Goal: Task Accomplishment & Management: Use online tool/utility

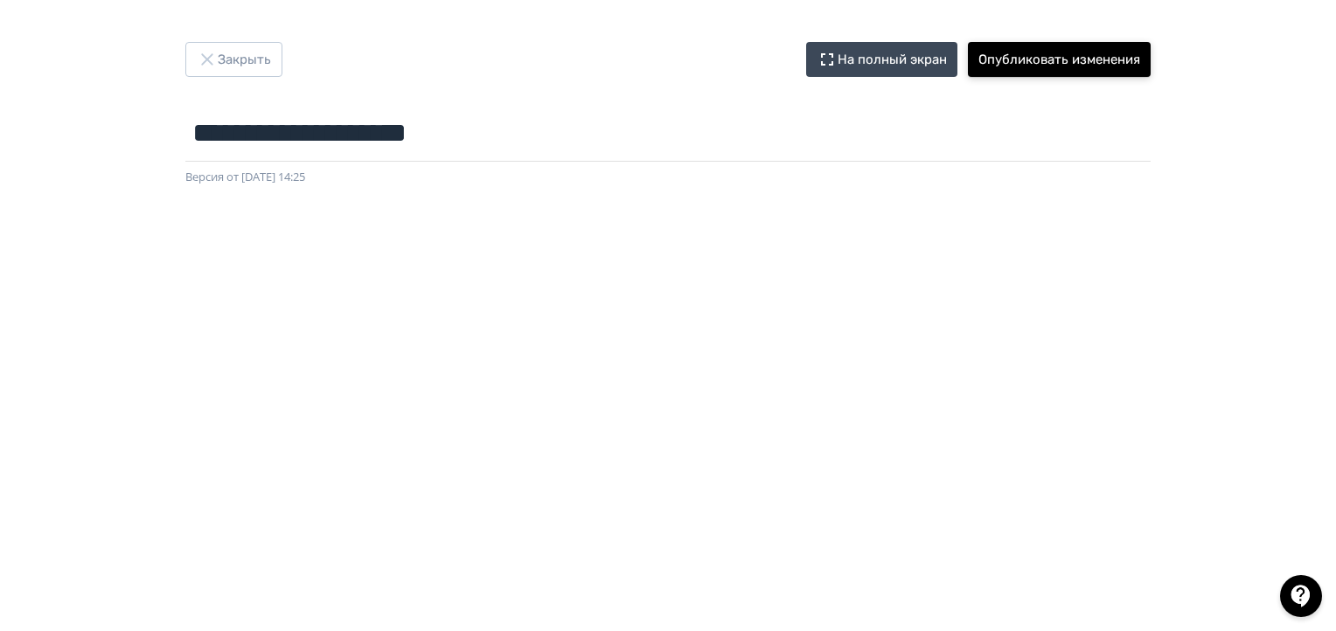
click at [1035, 60] on button "Опубликовать изменения" at bounding box center [1059, 59] width 183 height 35
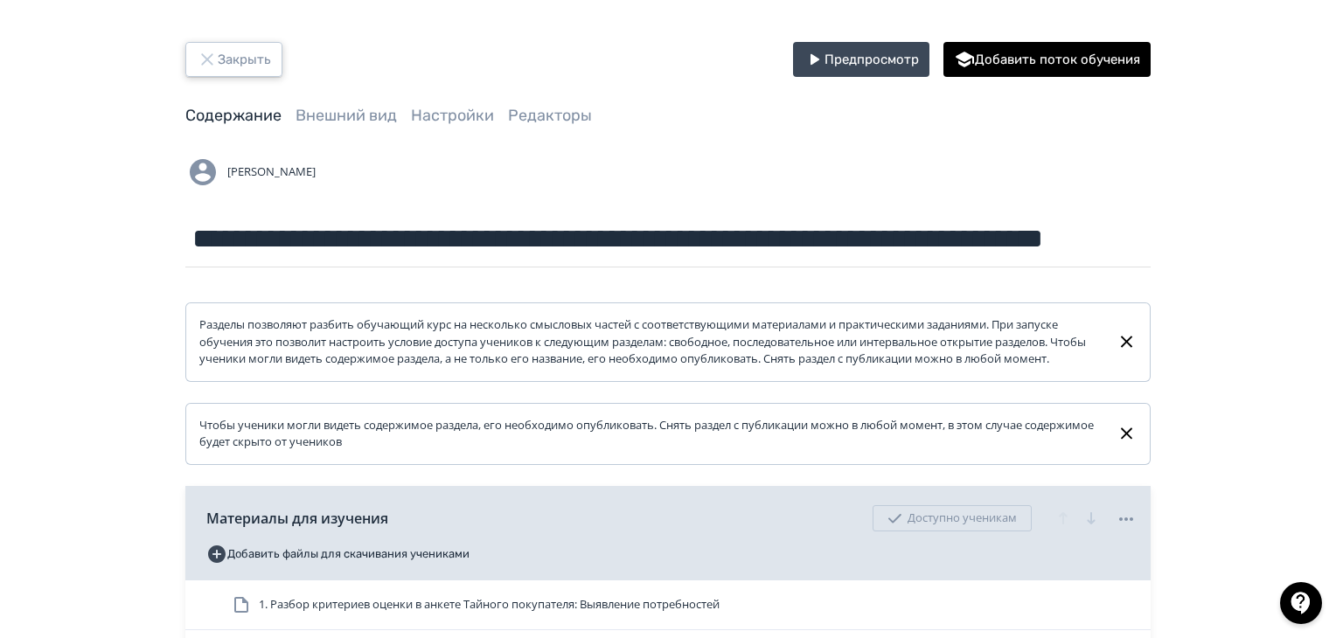
click at [242, 68] on button "Закрыть" at bounding box center [233, 59] width 97 height 35
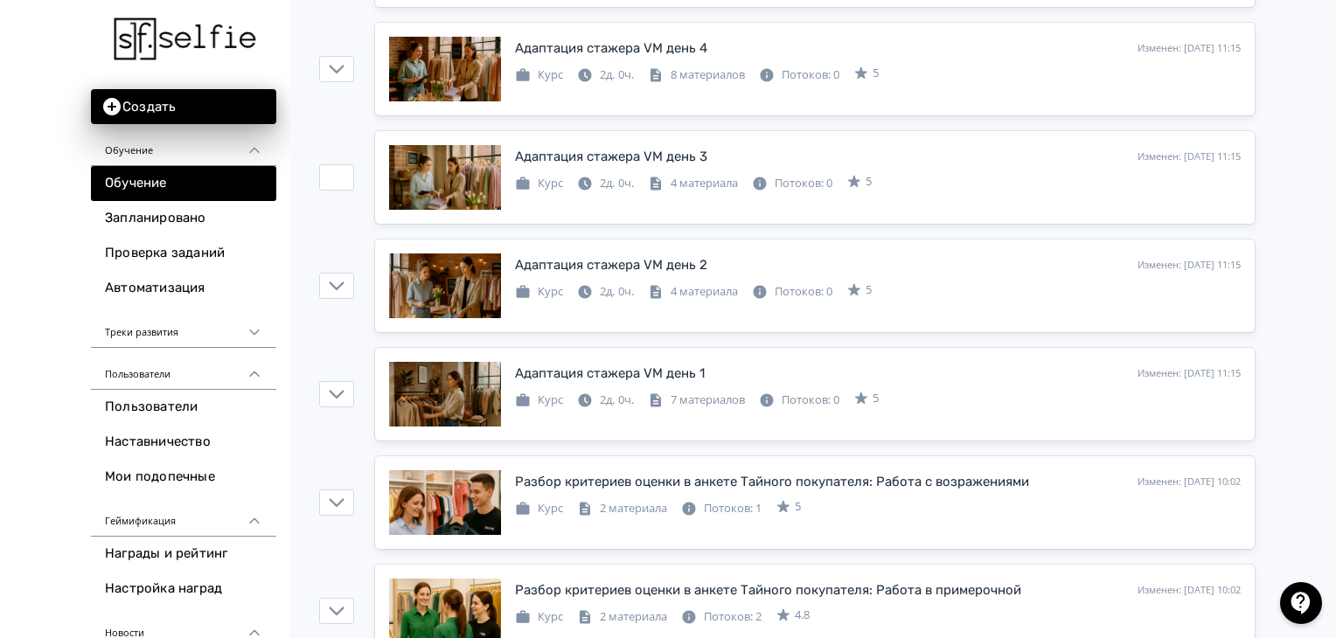
scroll to position [524, 0]
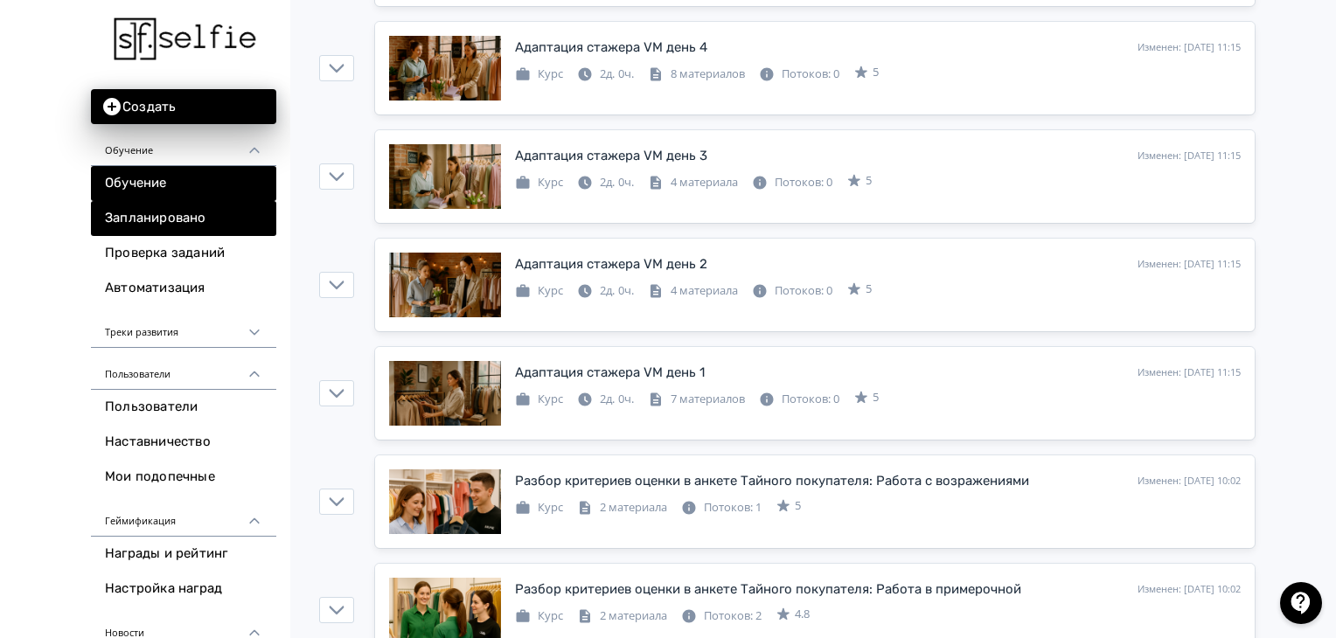
click at [267, 232] on link "Запланировано" at bounding box center [183, 218] width 185 height 35
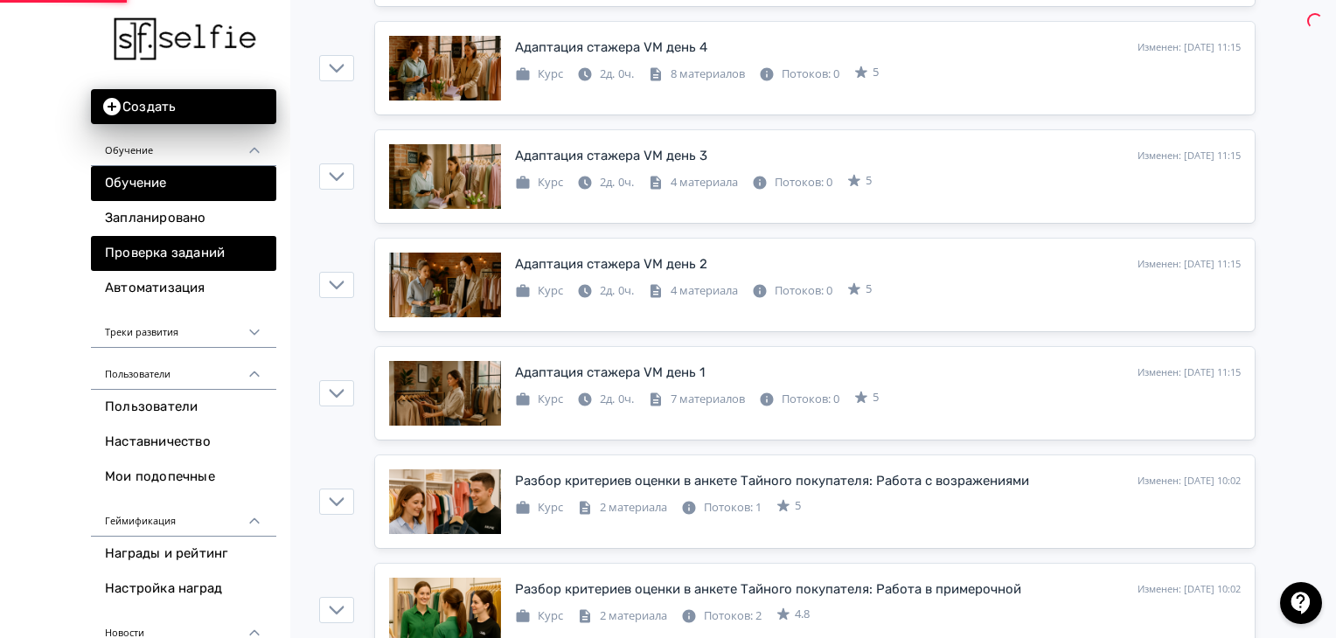
click at [254, 260] on link "Проверка заданий" at bounding box center [183, 253] width 185 height 35
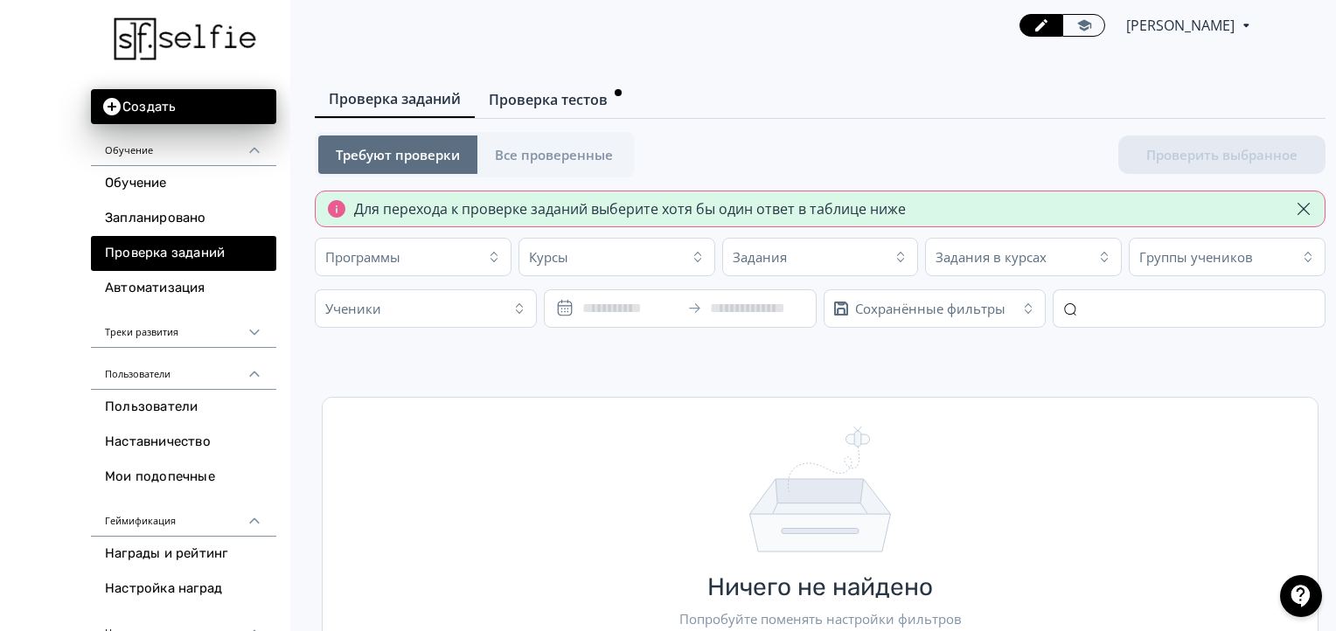
click at [571, 86] on link "Проверка тестов" at bounding box center [555, 99] width 161 height 35
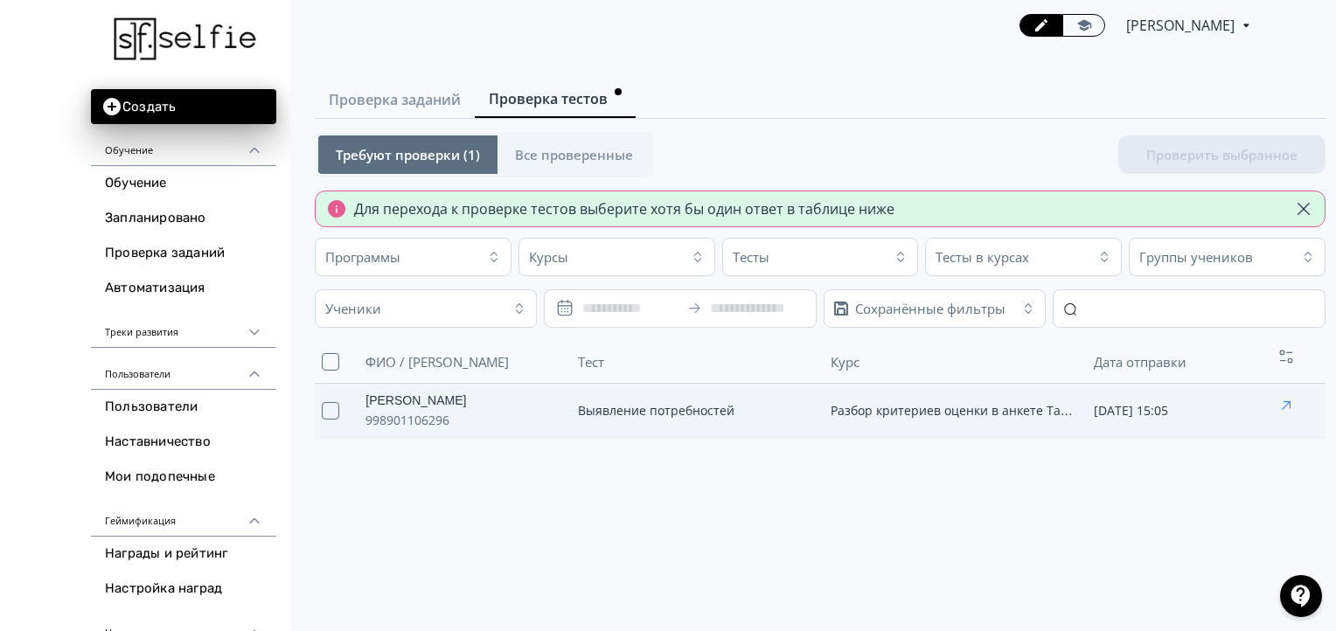
click at [1287, 403] on icon "button" at bounding box center [1285, 405] width 9 height 9
